Goal: Navigation & Orientation: Find specific page/section

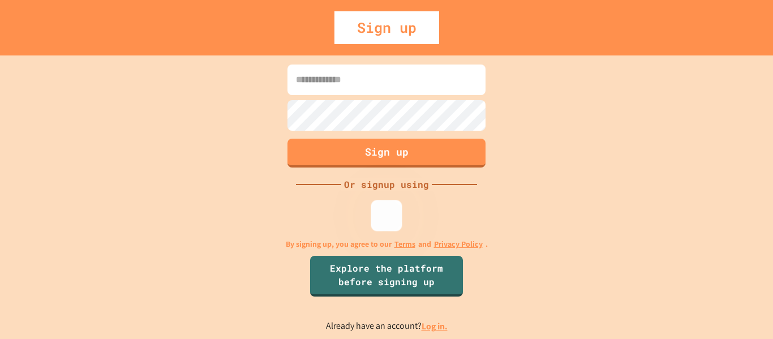
click at [385, 214] on img at bounding box center [387, 215] width 19 height 19
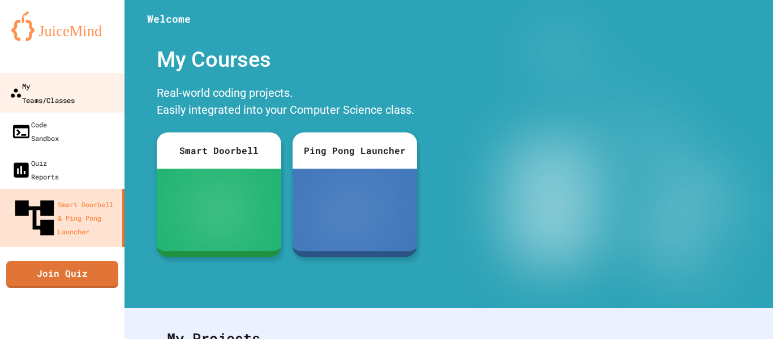
click at [74, 89] on div "My Teams/Classes" at bounding box center [42, 93] width 65 height 28
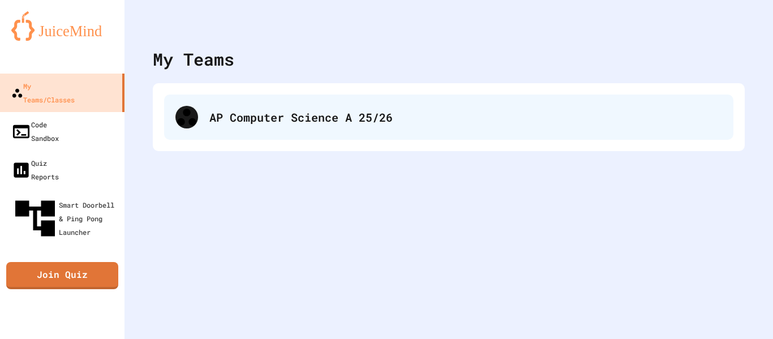
click at [258, 127] on div "AP Computer Science A 25/26" at bounding box center [448, 117] width 569 height 45
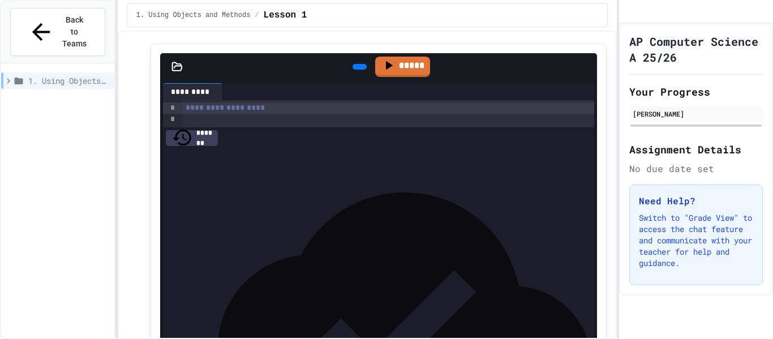
scroll to position [154, 0]
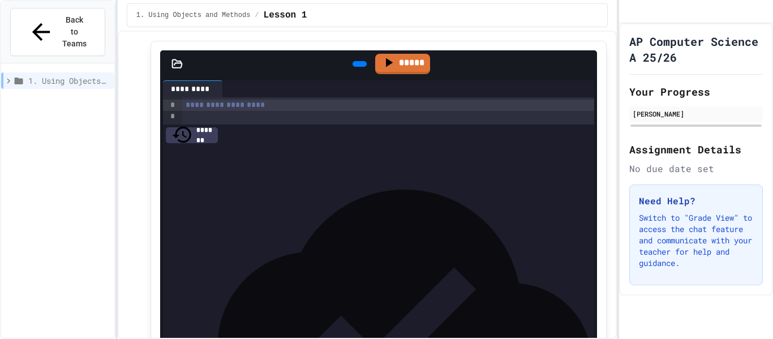
click at [191, 153] on div "*" at bounding box center [388, 150] width 413 height 11
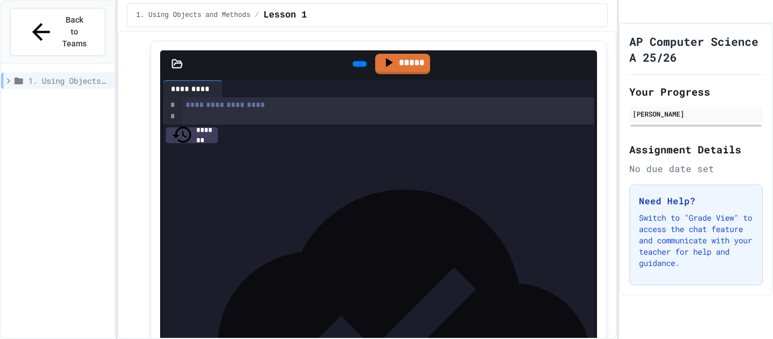
click at [215, 196] on div "*" at bounding box center [388, 195] width 413 height 11
click at [358, 64] on icon at bounding box center [358, 64] width 0 height 0
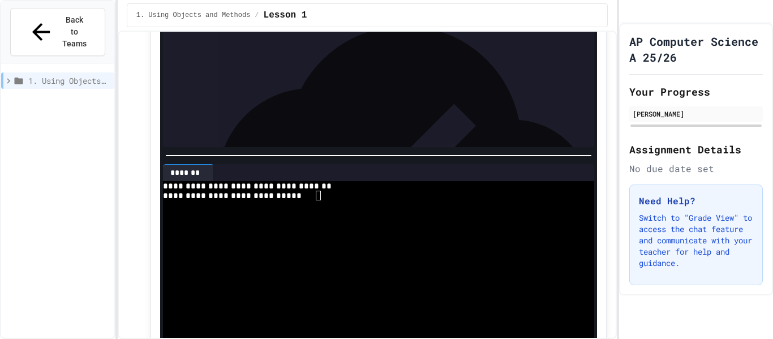
scroll to position [292, 0]
